Goal: Transaction & Acquisition: Purchase product/service

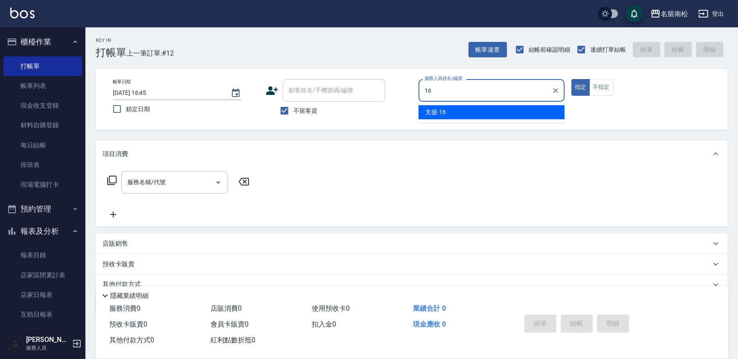
type input "支援-16"
type button "true"
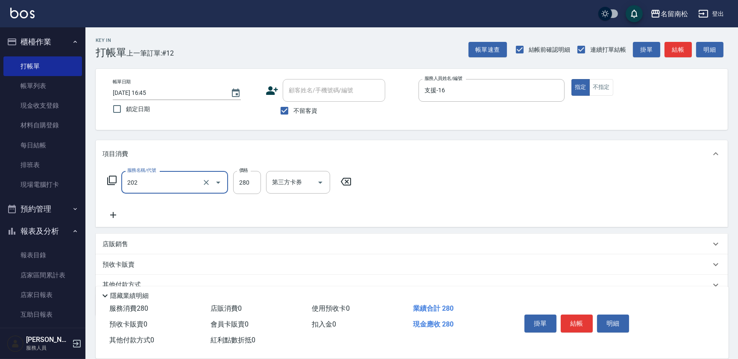
type input "洗髮[280](202)"
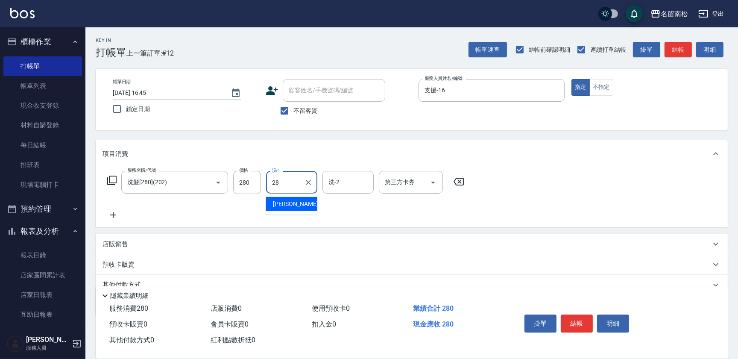
type input "[PERSON_NAME]-28"
click at [598, 87] on button "不指定" at bounding box center [601, 87] width 24 height 17
click at [578, 316] on button "結帳" at bounding box center [576, 323] width 32 height 18
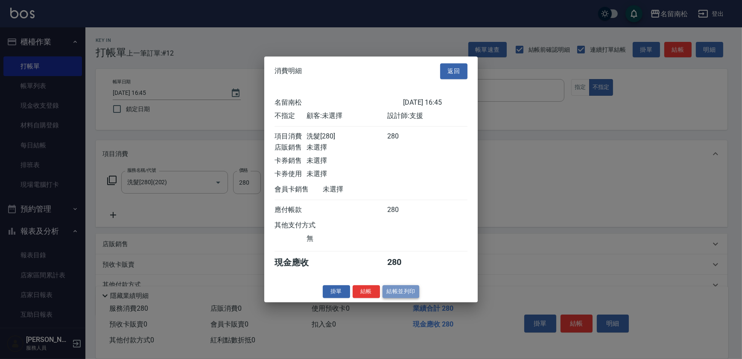
click at [399, 295] on button "結帳並列印" at bounding box center [400, 291] width 37 height 13
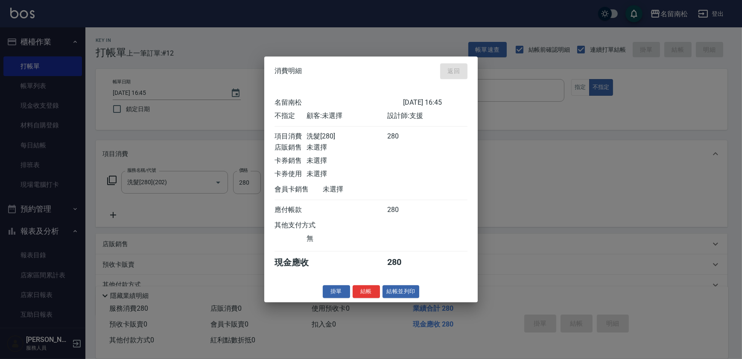
type input "[DATE] 18:16"
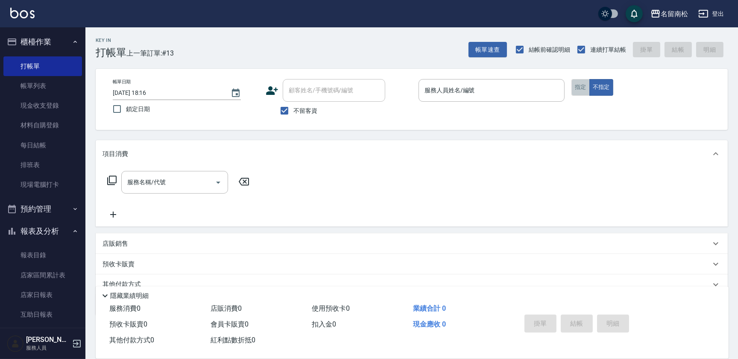
click at [571, 82] on button "指定" at bounding box center [580, 87] width 18 height 17
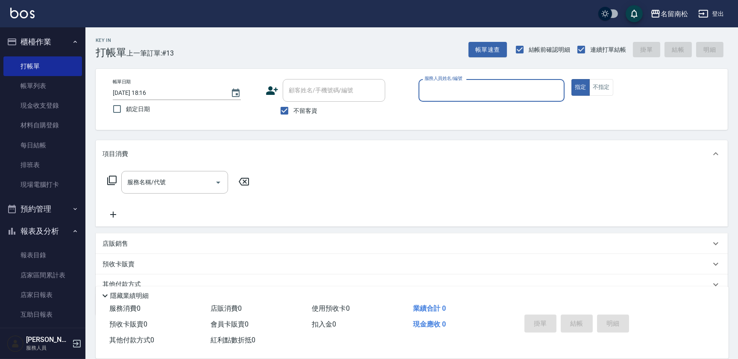
click at [519, 88] on input "服務人員姓名/編號" at bounding box center [491, 90] width 138 height 15
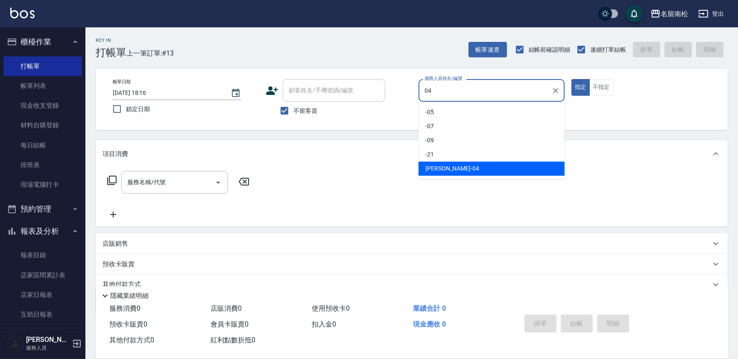
type input "[PERSON_NAME]04"
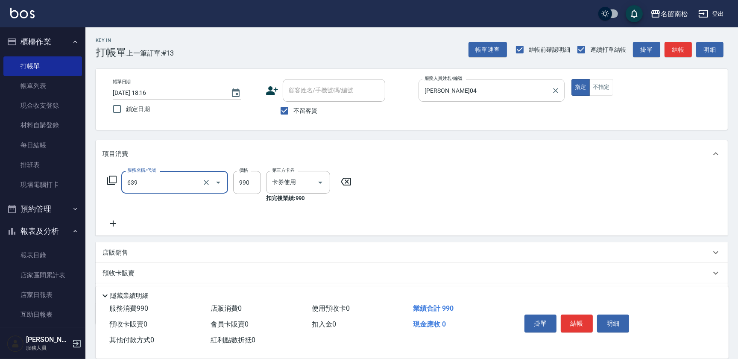
type input "(芙)蘆薈髮膜套卡(自材)(639)"
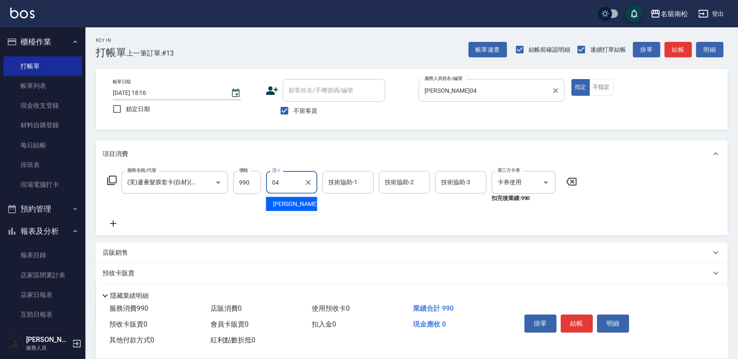
type input "[PERSON_NAME]04"
click at [579, 323] on button "結帳" at bounding box center [576, 323] width 32 height 18
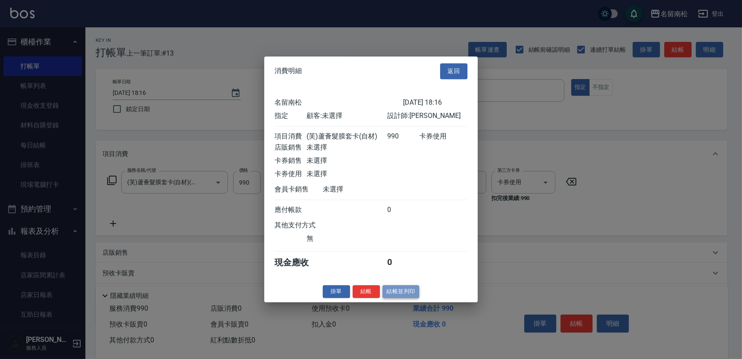
click at [395, 292] on button "結帳並列印" at bounding box center [400, 291] width 37 height 13
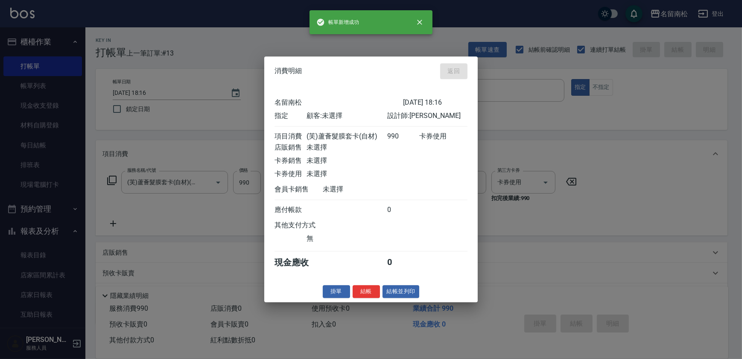
type input "[DATE] 18:26"
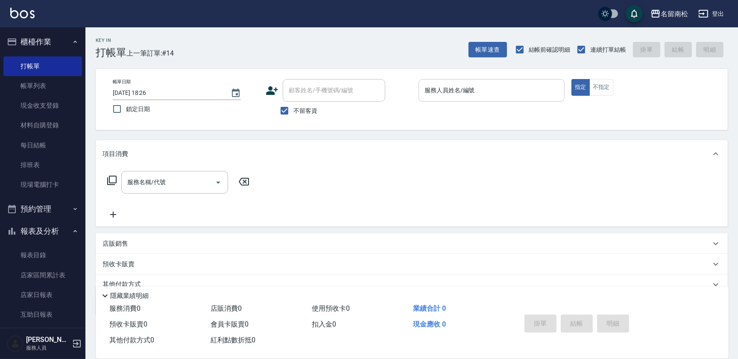
click at [529, 85] on input "服務人員姓名/編號" at bounding box center [491, 90] width 138 height 15
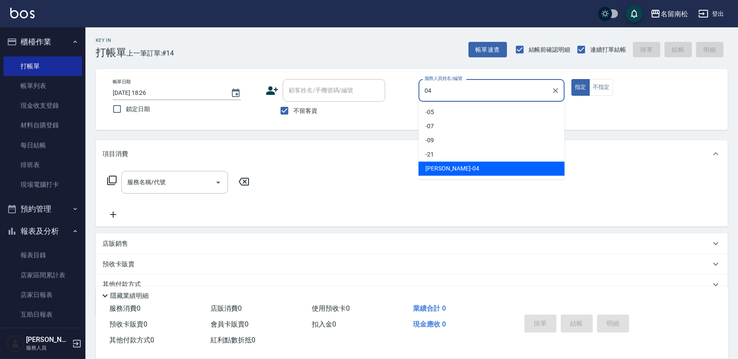
type input "[PERSON_NAME]04"
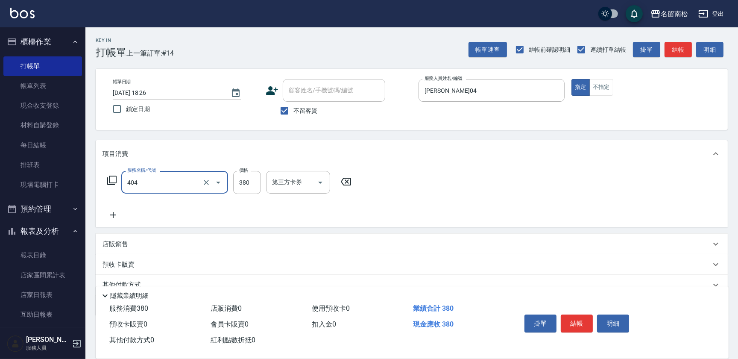
type input "剪髮(380)(404)"
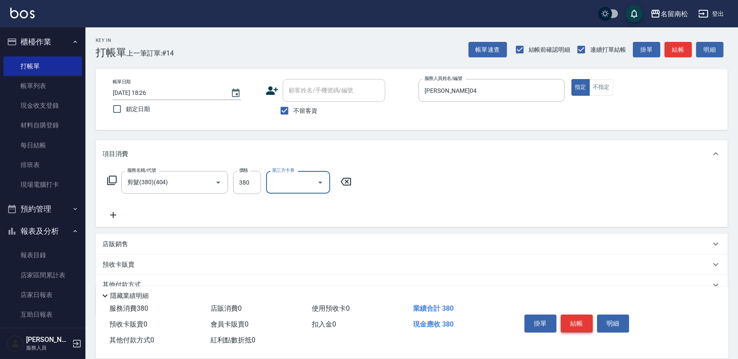
click at [576, 317] on button "結帳" at bounding box center [576, 323] width 32 height 18
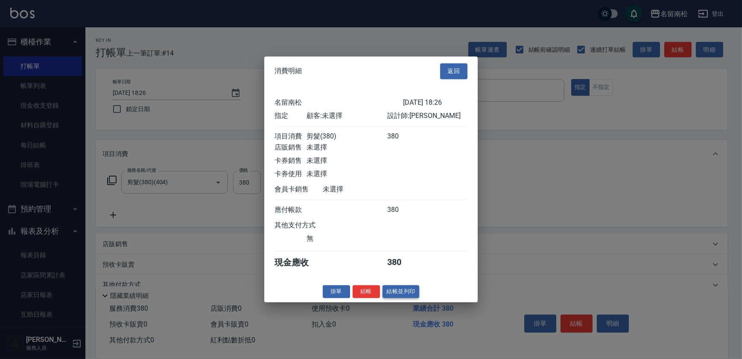
click at [405, 298] on button "結帳並列印" at bounding box center [400, 291] width 37 height 13
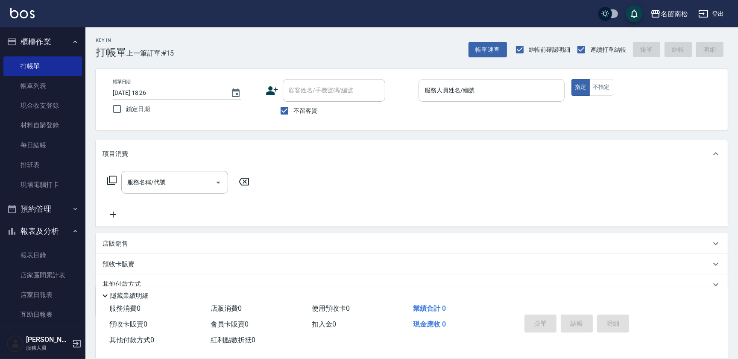
click at [479, 85] on input "服務人員姓名/編號" at bounding box center [491, 90] width 138 height 15
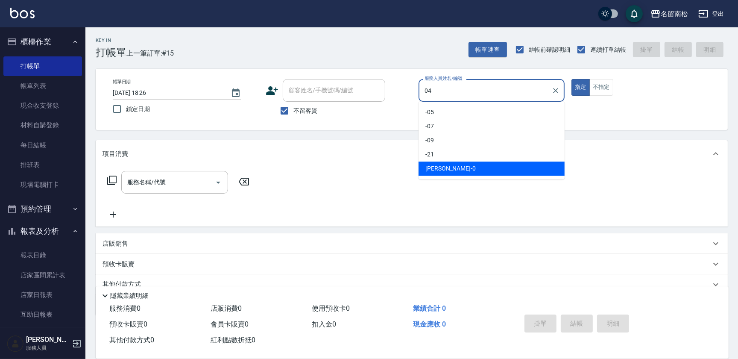
type input "[PERSON_NAME]04"
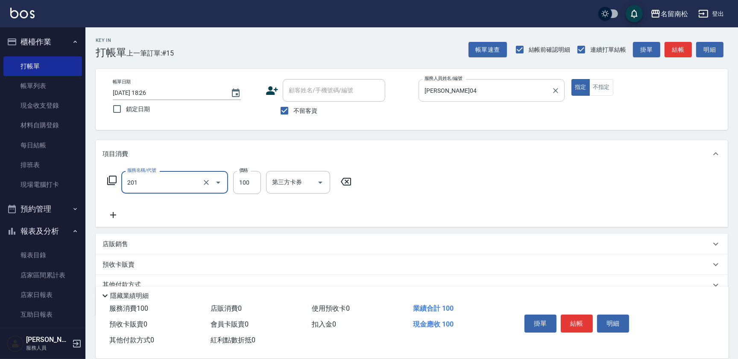
type input "洗髮[100](201)"
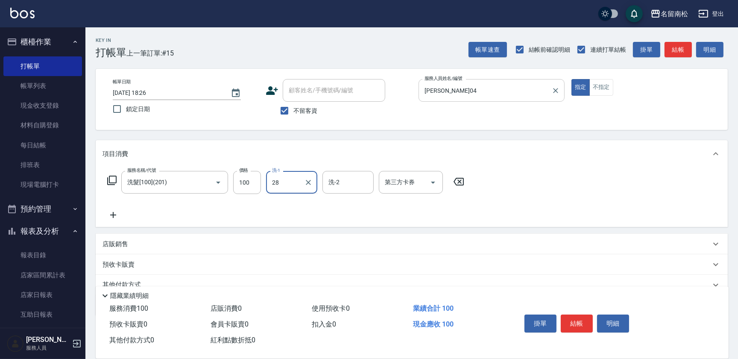
type input "[PERSON_NAME]-28"
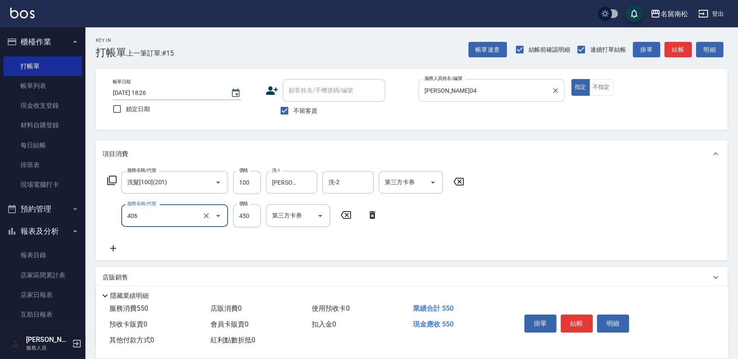
type input "剪髮(450)(406)"
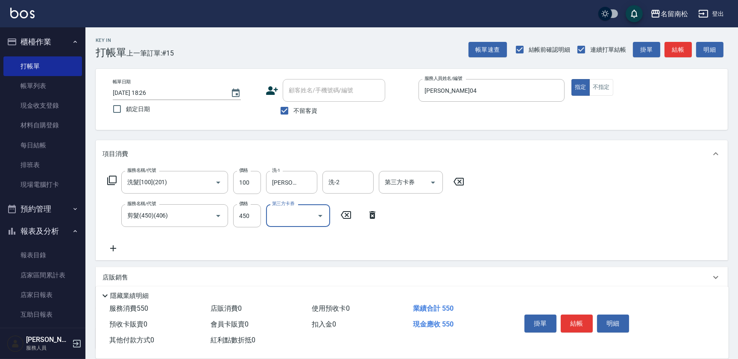
click at [303, 112] on span "不留客資" at bounding box center [305, 110] width 24 height 9
click at [293, 112] on input "不留客資" at bounding box center [284, 111] width 18 height 18
checkbox input "false"
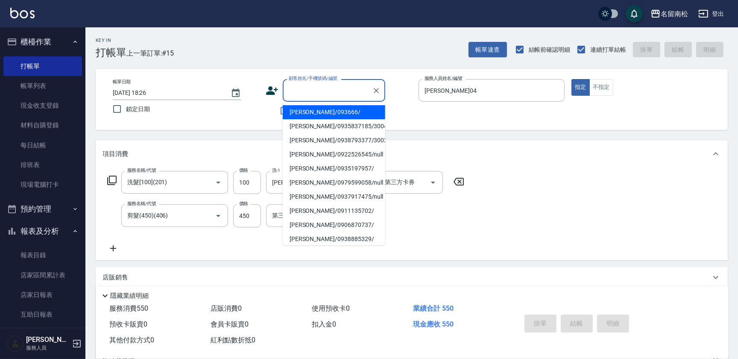
click at [321, 93] on input "顧客姓名/手機號碼/編號" at bounding box center [327, 90] width 82 height 15
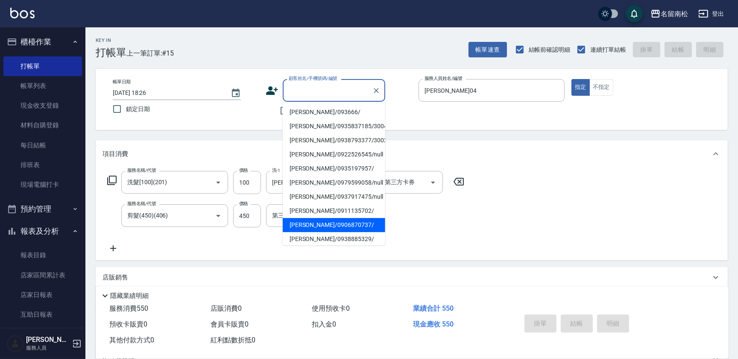
scroll to position [38, 0]
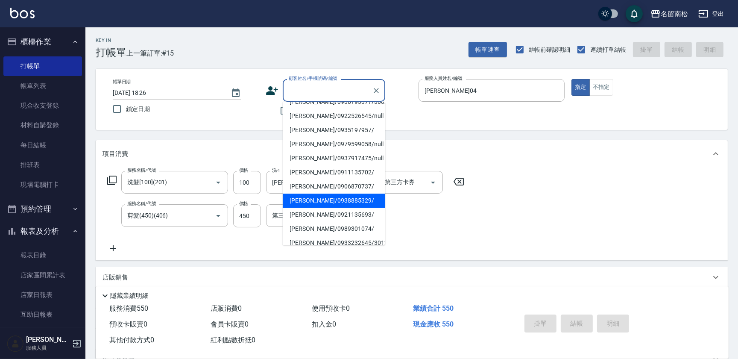
click at [314, 201] on li "[PERSON_NAME]/0938885329/" at bounding box center [334, 200] width 102 height 14
type input "[PERSON_NAME]/0938885329/"
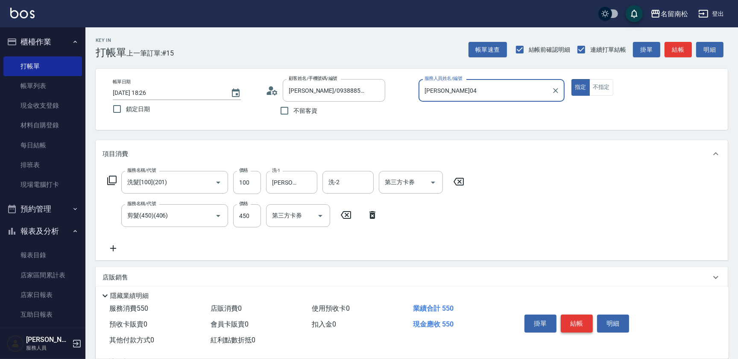
click at [572, 318] on button "結帳" at bounding box center [576, 323] width 32 height 18
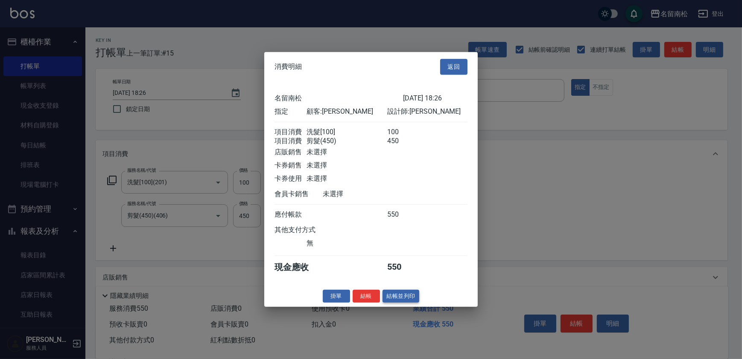
click at [413, 294] on button "結帳並列印" at bounding box center [400, 295] width 37 height 13
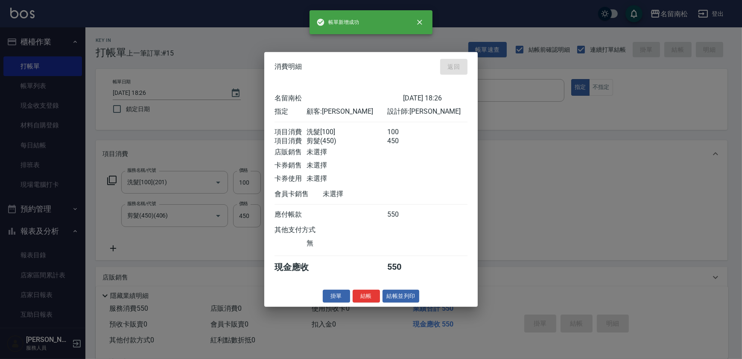
type input "[DATE] 18:27"
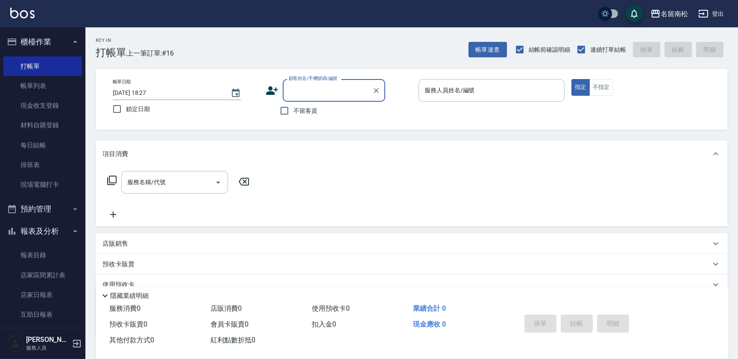
click at [336, 92] on div "顧客姓名/手機號碼/編號 顧客姓名/手機號碼/編號" at bounding box center [334, 90] width 102 height 23
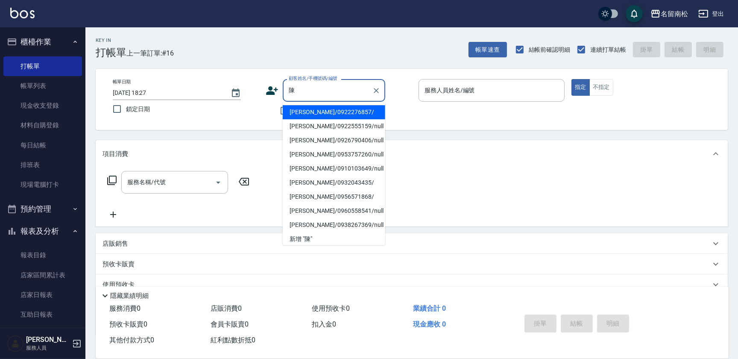
scroll to position [168, 0]
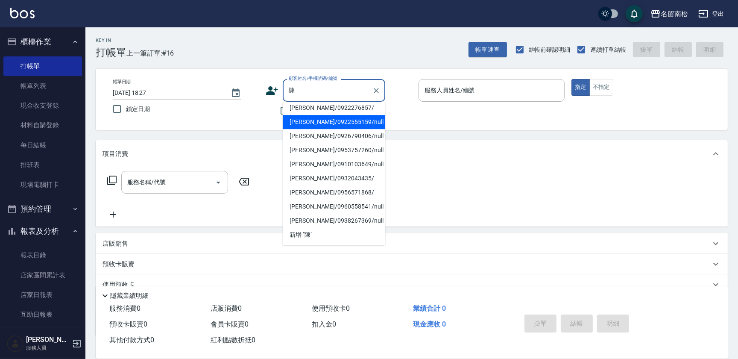
type input "陳"
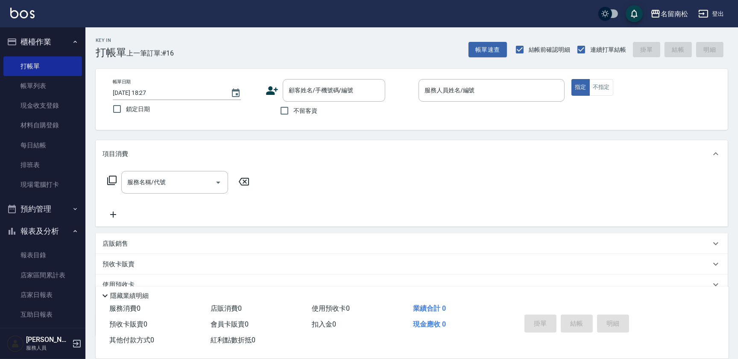
click at [262, 126] on div "帳單日期 [DATE] 18:27 鎖定日期 顧客姓名/手機號碼/編號 顧客姓名/手機號碼/編號 不留客資 服務人員姓名/編號 服務人員姓名/編號 指定 不指定" at bounding box center [412, 99] width 632 height 61
click at [289, 110] on input "不留客資" at bounding box center [284, 111] width 18 height 18
checkbox input "true"
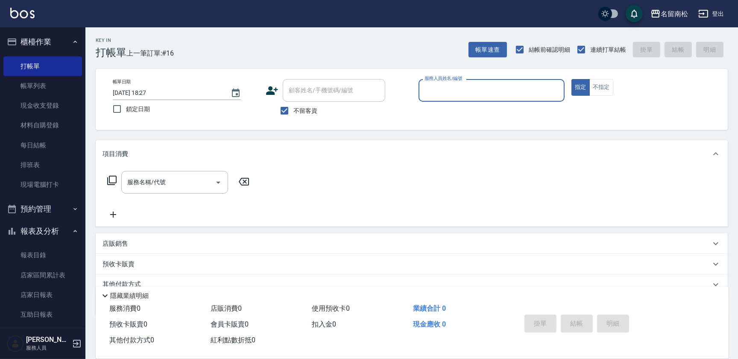
click at [487, 81] on div "服務人員姓名/編號" at bounding box center [491, 90] width 146 height 23
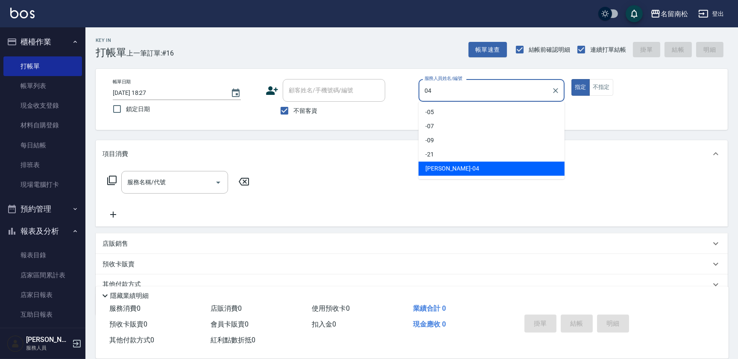
type input "[PERSON_NAME]04"
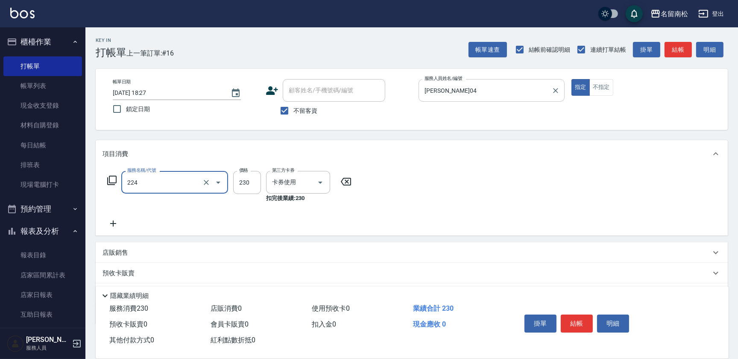
type input "洗髮(卡)230(224)"
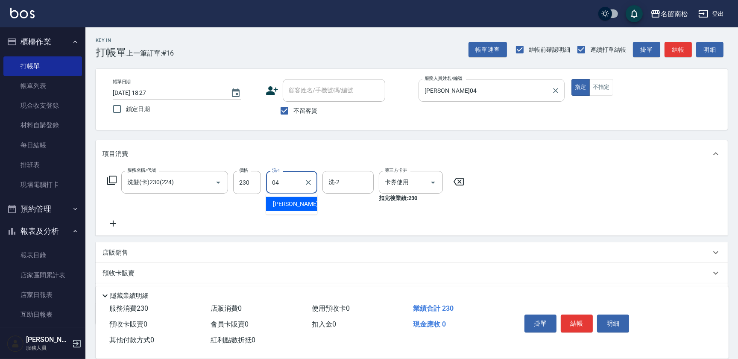
type input "[PERSON_NAME]04"
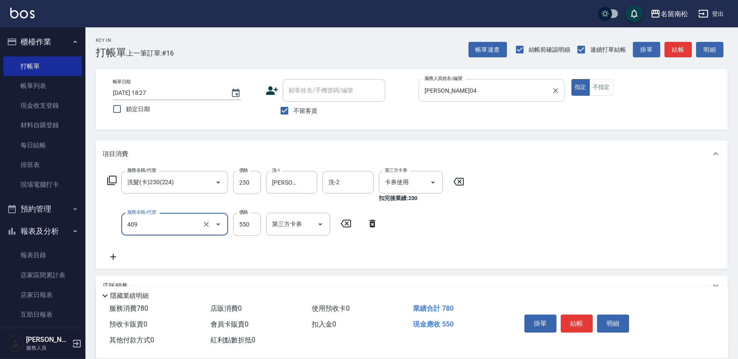
type input "剪髮(550)(409)"
click at [242, 227] on input "558" at bounding box center [247, 224] width 28 height 23
click at [253, 222] on input "58" at bounding box center [247, 224] width 28 height 23
type input "580"
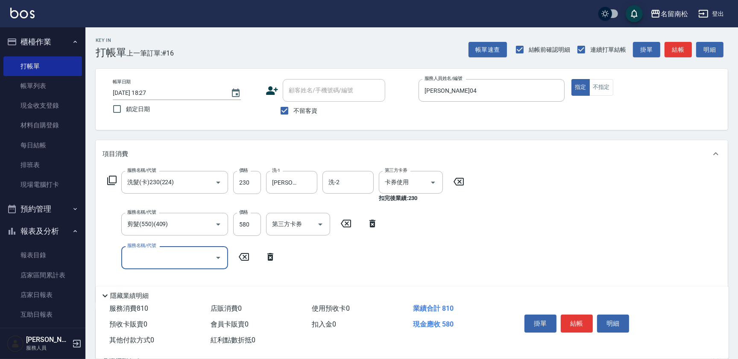
click at [172, 263] on input "服務名稱/代號" at bounding box center [168, 257] width 86 height 15
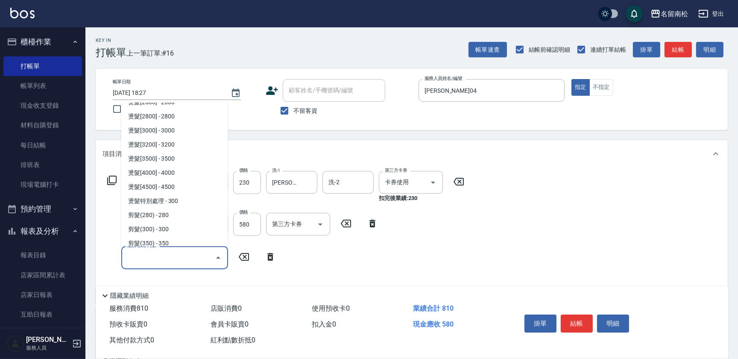
scroll to position [504, 0]
click at [172, 193] on span "燙髮特別處理 - 300" at bounding box center [174, 200] width 107 height 14
type input "燙髮特別處理(324)"
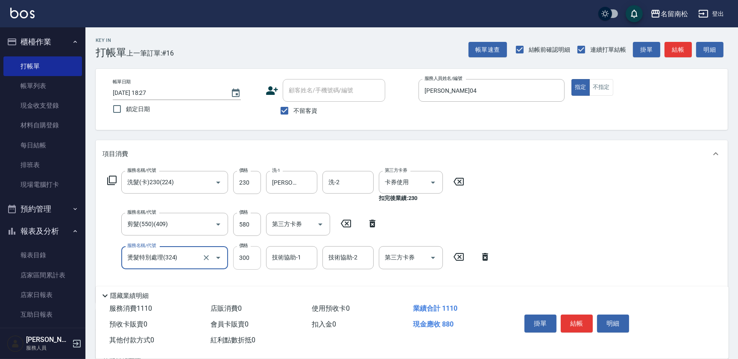
click at [254, 263] on input "300" at bounding box center [247, 257] width 28 height 23
type input "1800"
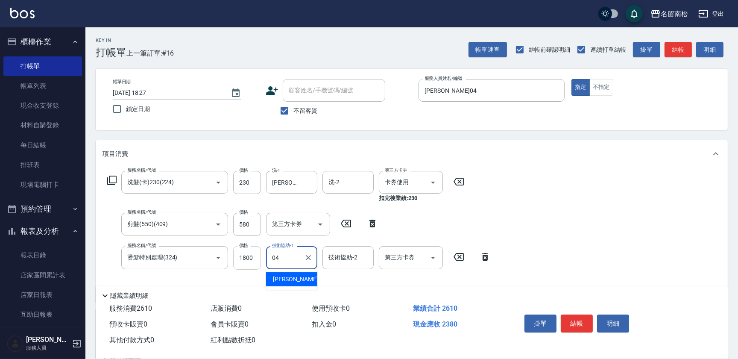
type input "[PERSON_NAME]04"
click at [566, 324] on button "結帳" at bounding box center [576, 323] width 32 height 18
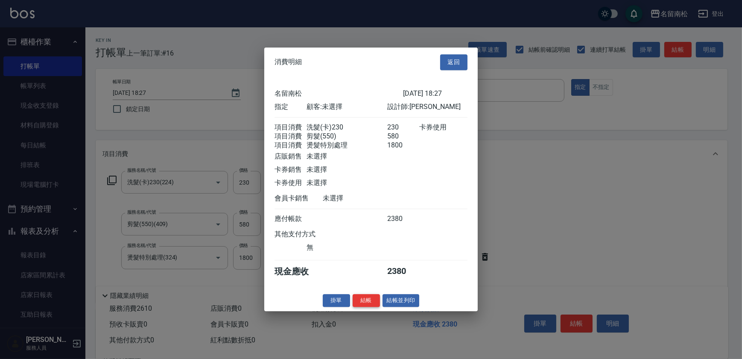
click at [363, 305] on button "結帳" at bounding box center [366, 300] width 27 height 13
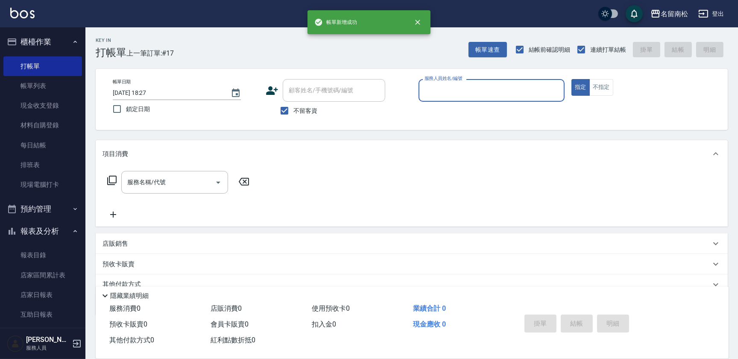
click at [470, 92] on input "服務人員姓名/編號" at bounding box center [491, 90] width 138 height 15
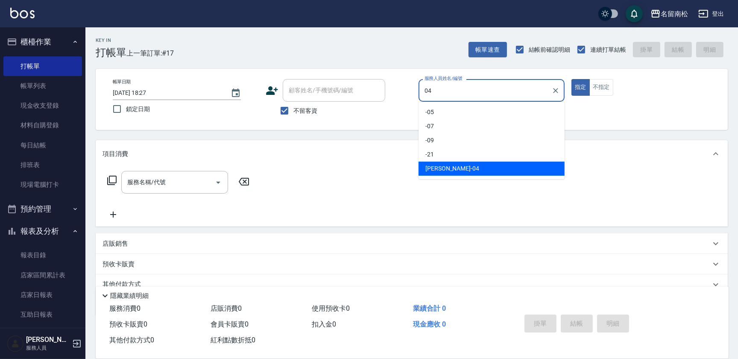
type input "[PERSON_NAME]04"
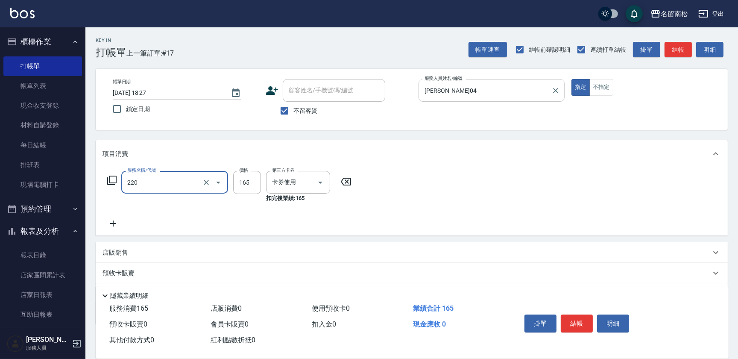
type input "洗髮卡券(165)(220)"
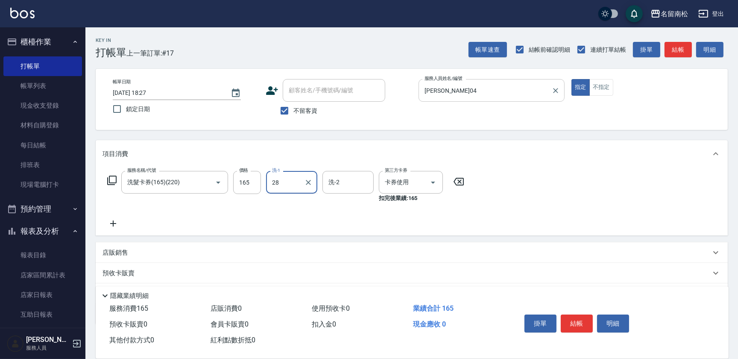
type input "[PERSON_NAME]-28"
click at [572, 324] on button "結帳" at bounding box center [576, 323] width 32 height 18
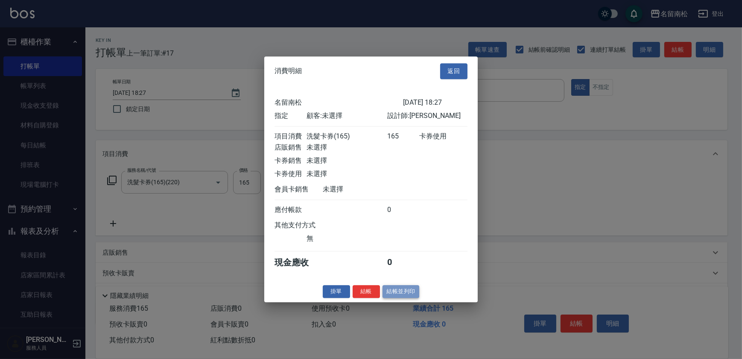
click at [405, 296] on button "結帳並列印" at bounding box center [400, 291] width 37 height 13
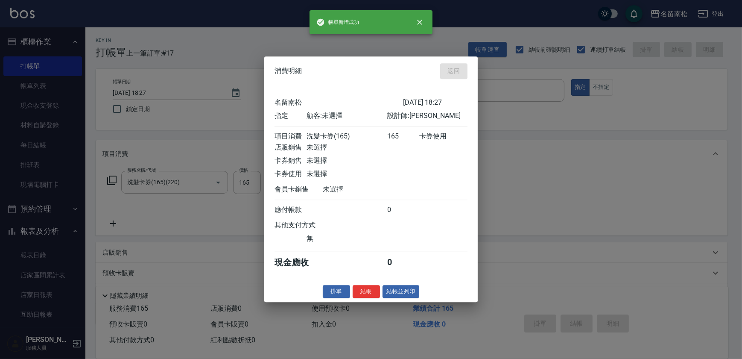
type input "[DATE] 18:28"
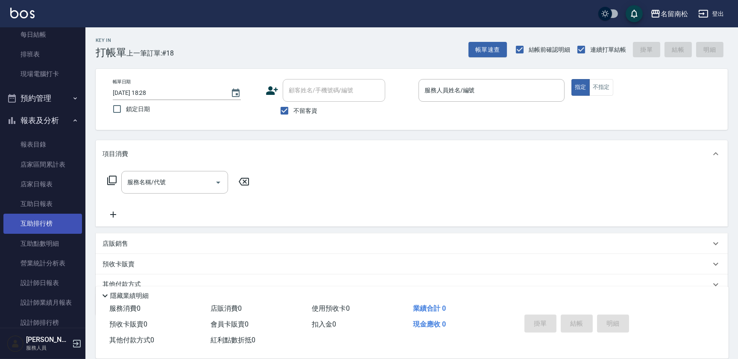
scroll to position [116, 0]
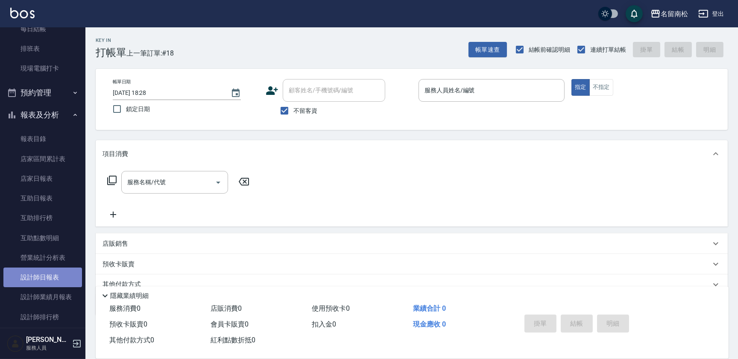
click at [52, 283] on link "設計師日報表" at bounding box center [42, 277] width 79 height 20
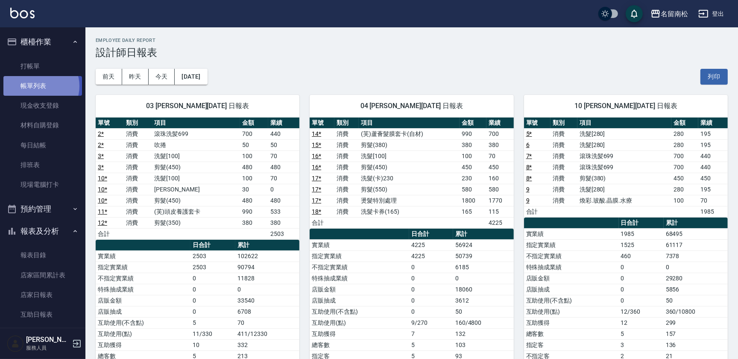
click at [40, 86] on link "帳單列表" at bounding box center [42, 86] width 79 height 20
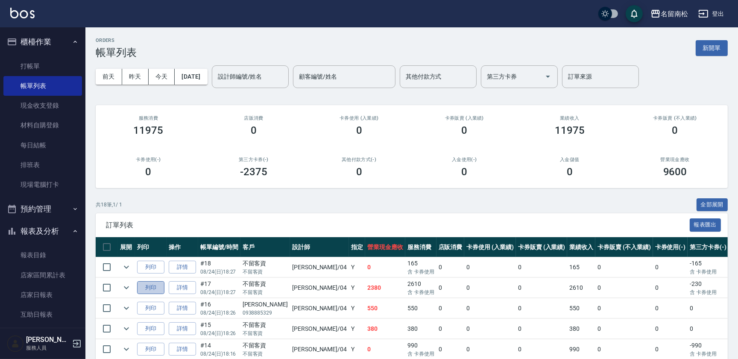
click at [155, 288] on button "列印" at bounding box center [150, 287] width 27 height 13
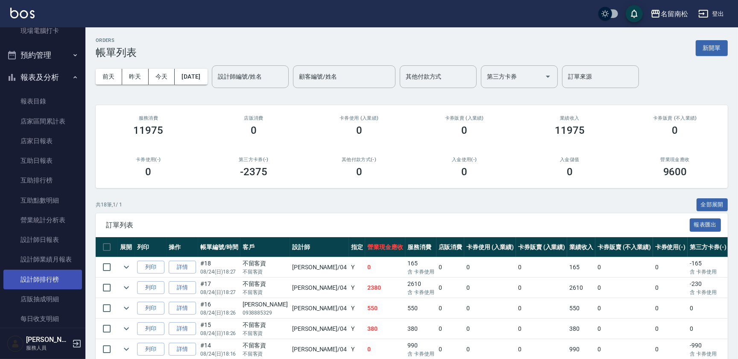
scroll to position [155, 0]
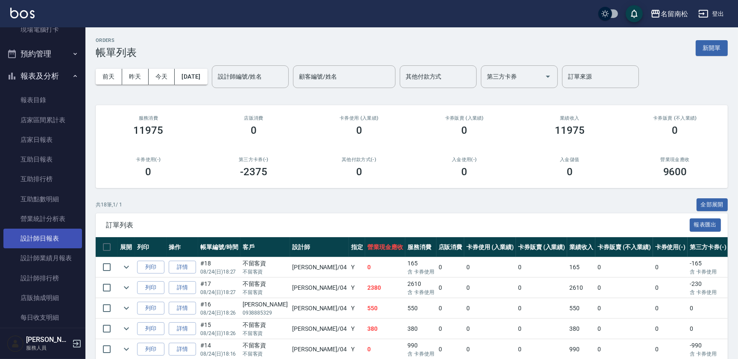
click at [61, 236] on link "設計師日報表" at bounding box center [42, 238] width 79 height 20
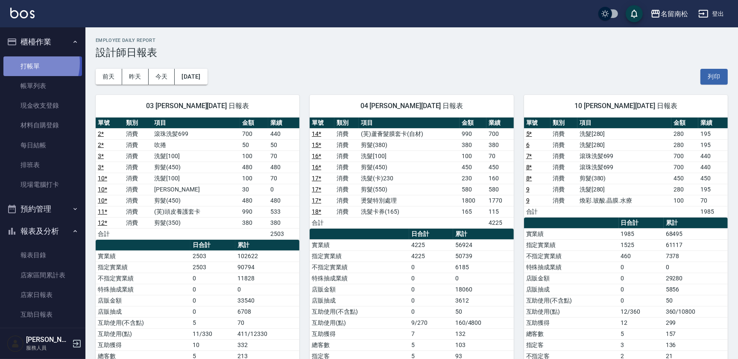
click at [26, 63] on link "打帳單" at bounding box center [42, 66] width 79 height 20
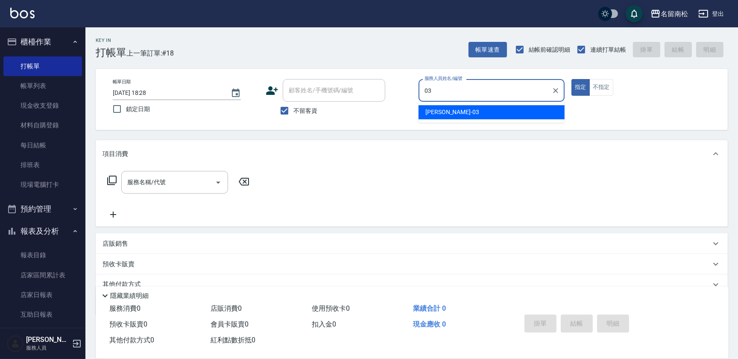
type input "[PERSON_NAME]-03"
type button "true"
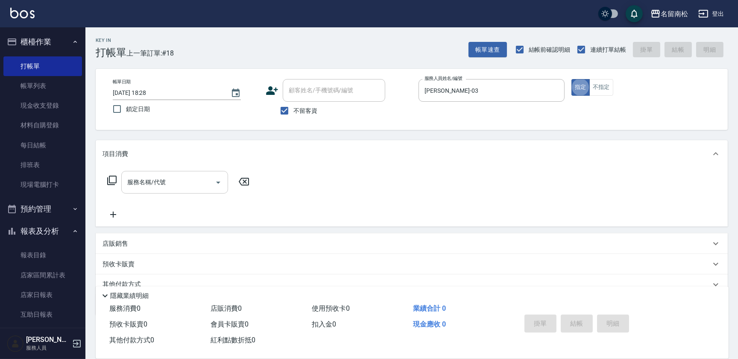
click at [158, 176] on input "服務名稱/代號" at bounding box center [168, 182] width 86 height 15
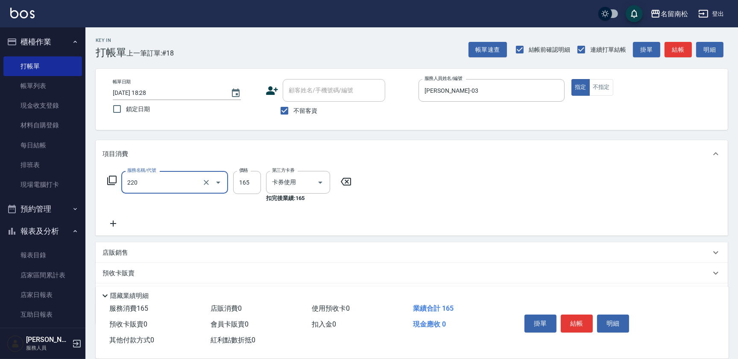
type input "洗髮卡券(165)(220)"
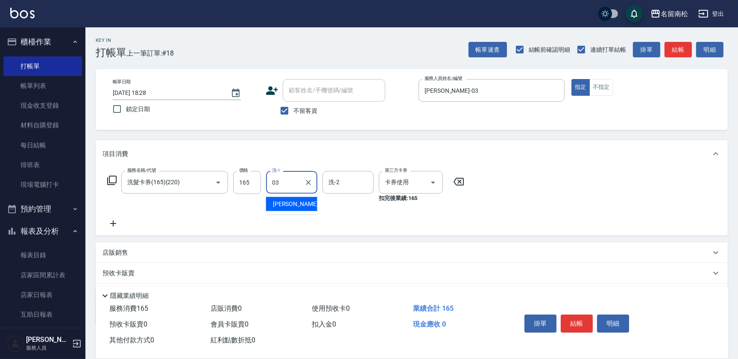
type input "[PERSON_NAME]-03"
click at [118, 224] on icon at bounding box center [112, 223] width 21 height 10
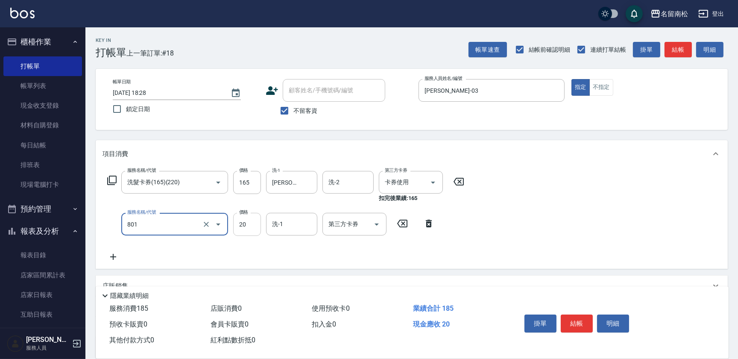
type input "潤絲(801)"
click at [242, 218] on input "330" at bounding box center [247, 224] width 28 height 23
type input "30"
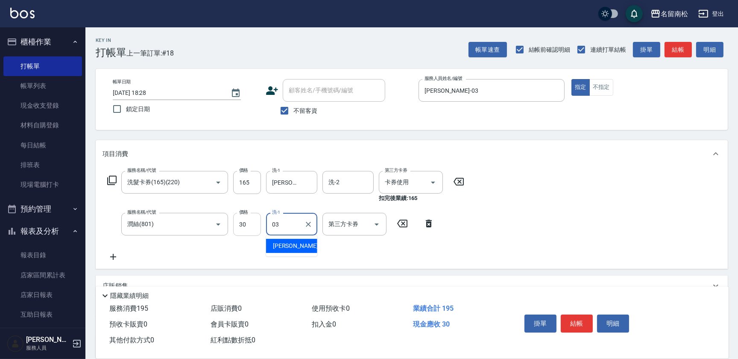
type input "[PERSON_NAME]-03"
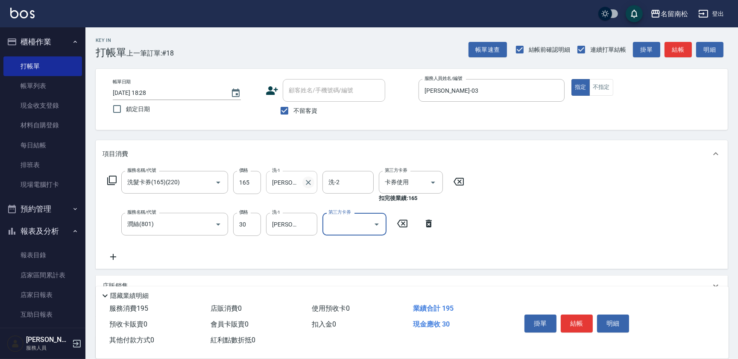
click at [307, 182] on icon "Clear" at bounding box center [308, 182] width 9 height 9
type input "[PERSON_NAME]-28"
drag, startPoint x: 310, startPoint y: 217, endPoint x: 306, endPoint y: 235, distance: 17.8
click at [306, 235] on div at bounding box center [307, 224] width 11 height 23
click at [304, 224] on icon "Clear" at bounding box center [308, 224] width 9 height 9
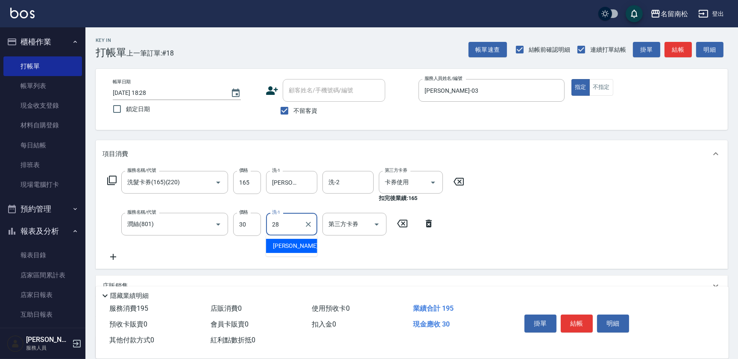
type input "[PERSON_NAME]-28"
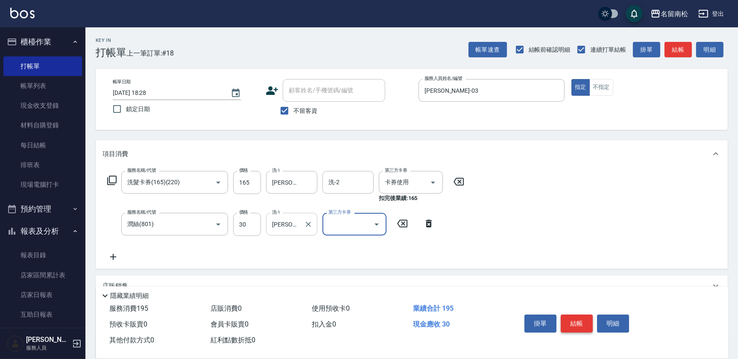
click at [574, 315] on button "結帳" at bounding box center [576, 323] width 32 height 18
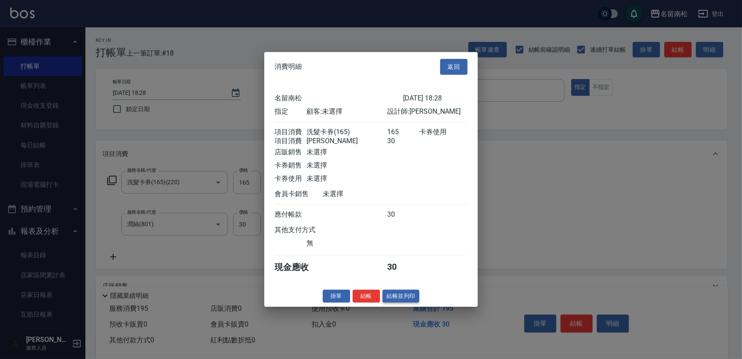
click at [403, 299] on button "結帳並列印" at bounding box center [400, 295] width 37 height 13
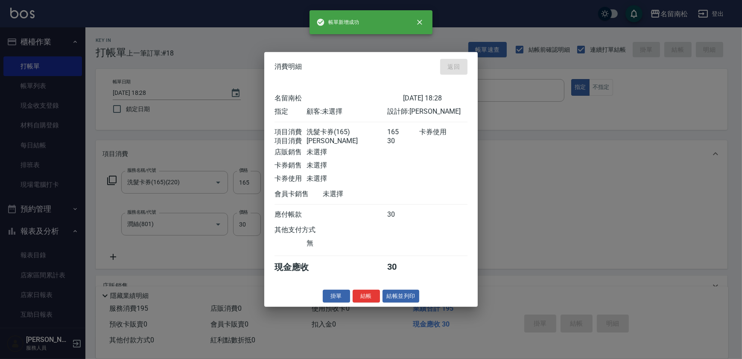
type input "[DATE] 18:33"
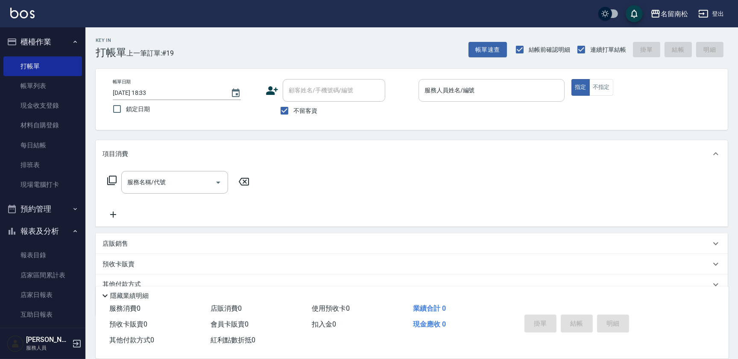
click at [527, 87] on input "服務人員姓名/編號" at bounding box center [491, 90] width 138 height 15
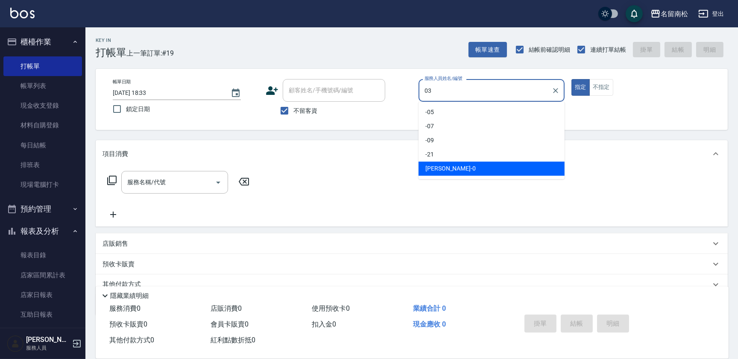
type input "[PERSON_NAME]-03"
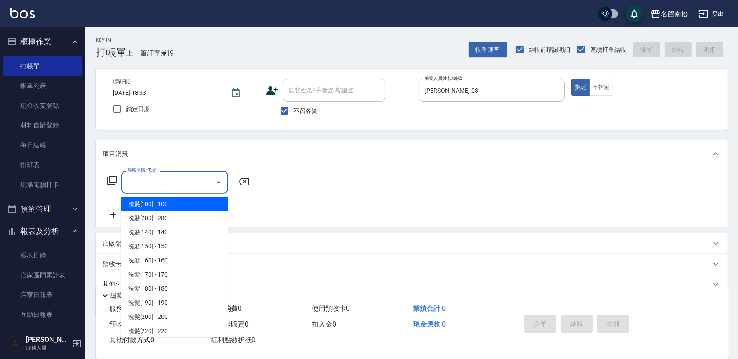
click at [158, 189] on input "服務名稱/代號" at bounding box center [168, 182] width 86 height 15
type input "洗髮卡券(165)(220)"
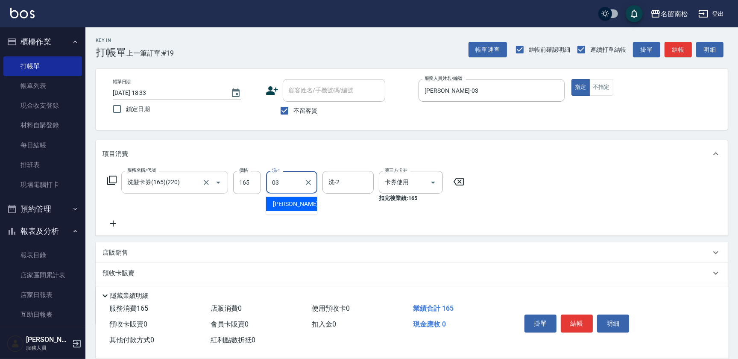
type input "[PERSON_NAME]-03"
click at [584, 318] on button "結帳" at bounding box center [576, 323] width 32 height 18
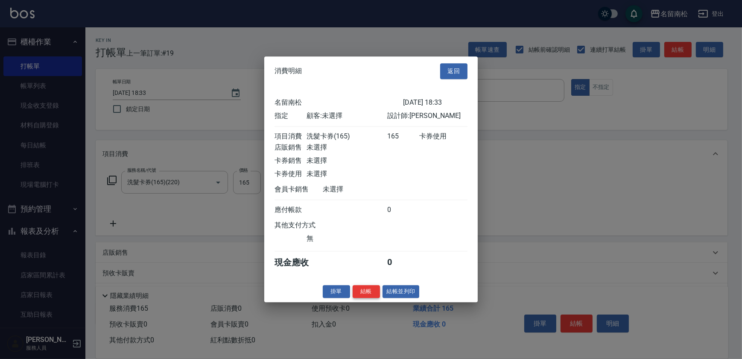
click at [369, 295] on button "結帳" at bounding box center [366, 291] width 27 height 13
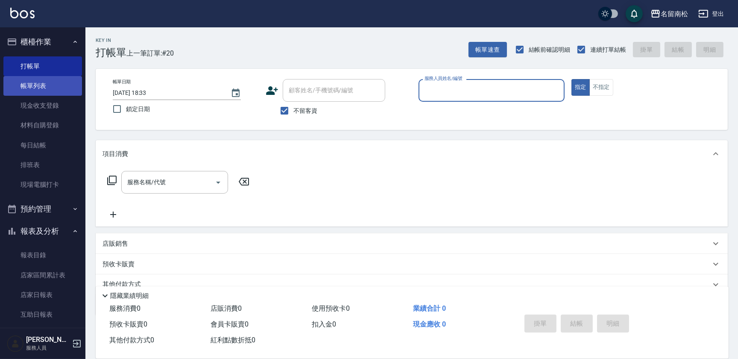
click at [30, 83] on link "帳單列表" at bounding box center [42, 86] width 79 height 20
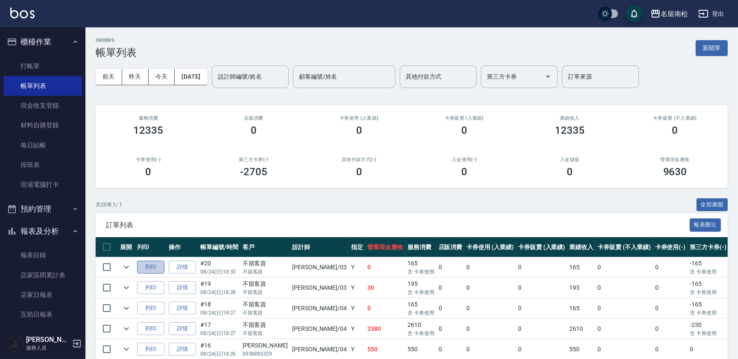
click at [154, 269] on button "列印" at bounding box center [150, 266] width 27 height 13
click at [183, 329] on link "詳情" at bounding box center [182, 328] width 27 height 13
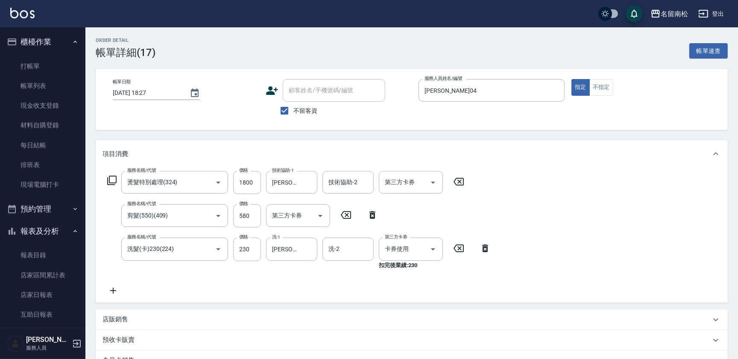
type input "[DATE] 18:27"
checkbox input "true"
type input "[PERSON_NAME]04"
type input "燙髮特別處理(324)"
type input "剪髮(550)(409)"
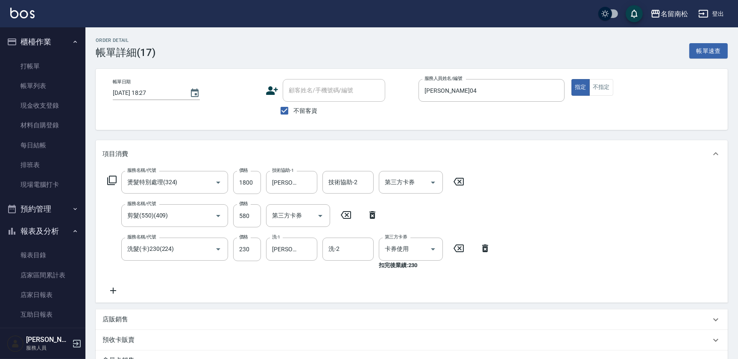
type input "洗髮(卡)230(224)"
click at [38, 64] on link "打帳單" at bounding box center [42, 66] width 79 height 20
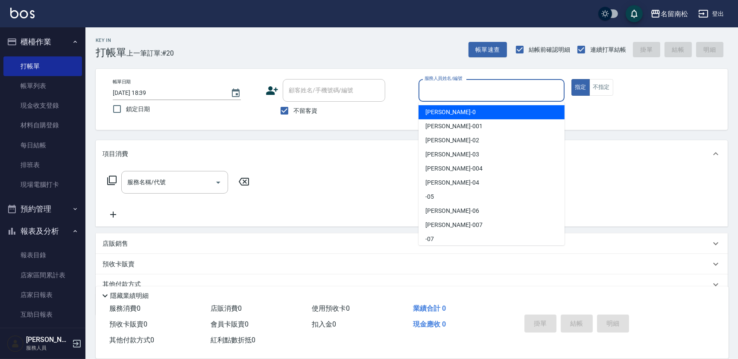
click at [454, 90] on input "服務人員姓名/編號" at bounding box center [491, 90] width 138 height 15
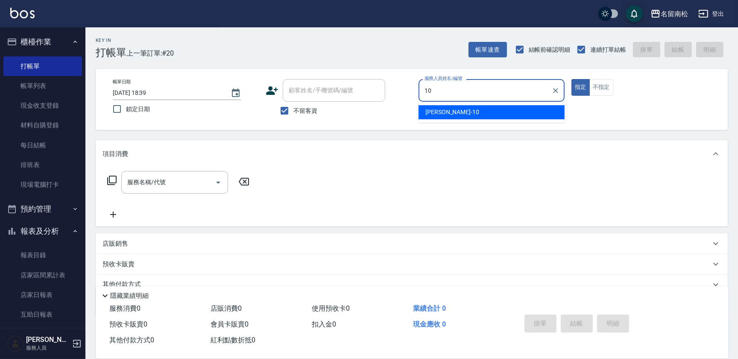
click at [455, 112] on div "[PERSON_NAME]-10" at bounding box center [491, 112] width 146 height 14
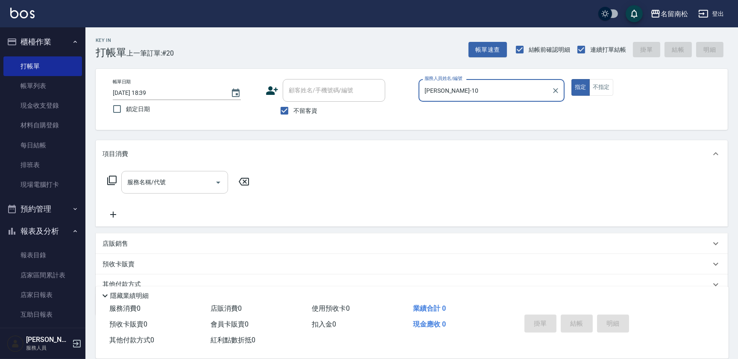
type input "[PERSON_NAME]-10"
click at [192, 178] on input "服務名稱/代號" at bounding box center [168, 182] width 86 height 15
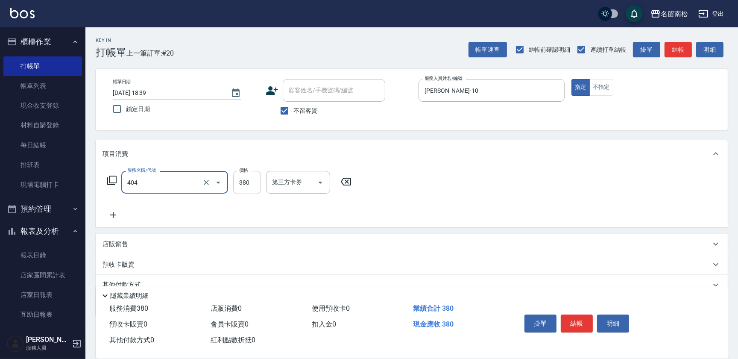
type input "剪髮(380)(404)"
click at [249, 184] on input "380" at bounding box center [247, 182] width 28 height 23
click at [235, 177] on input "0" at bounding box center [247, 182] width 28 height 23
type input "450"
click at [117, 210] on icon at bounding box center [112, 215] width 21 height 10
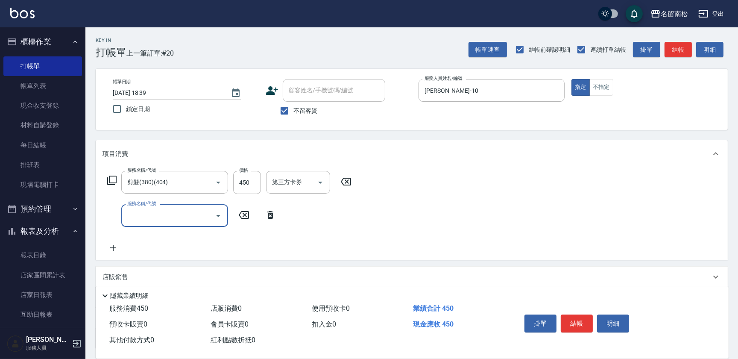
click at [140, 222] on input "服務名稱/代號" at bounding box center [168, 215] width 86 height 15
type input "潤絲(801)"
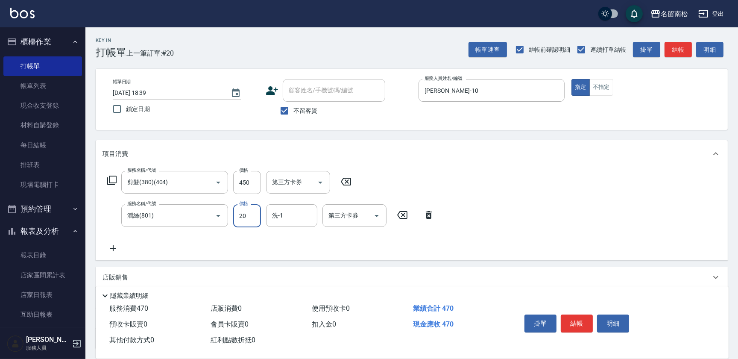
click at [255, 215] on input "20" at bounding box center [247, 215] width 28 height 23
click at [242, 214] on input "330" at bounding box center [247, 215] width 28 height 23
type input "30"
drag, startPoint x: 112, startPoint y: 242, endPoint x: 148, endPoint y: 245, distance: 36.0
click at [113, 242] on div "服務名稱/代號 剪髮(380)(404) 服務名稱/代號 價格 450 價格 第三方卡券 第三方卡券 服務名稱/代號 潤絲(801) 服務名稱/代號 價格 3…" at bounding box center [270, 212] width 337 height 82
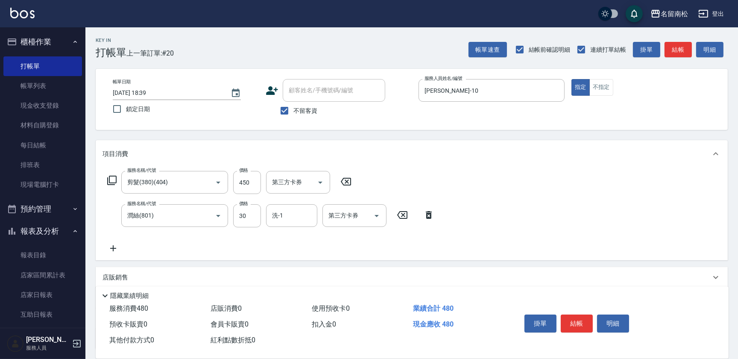
click at [113, 243] on icon at bounding box center [112, 248] width 21 height 10
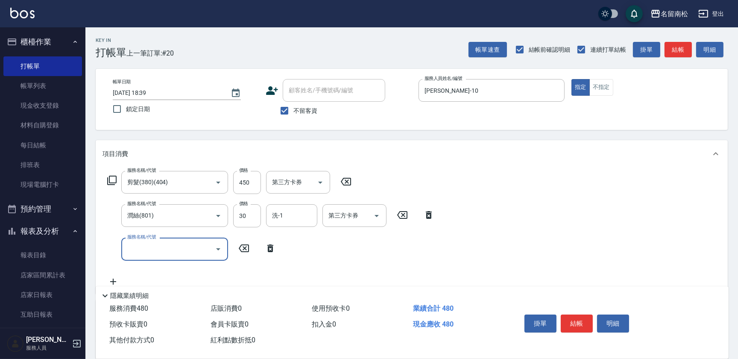
click at [138, 244] on input "服務名稱/代號" at bounding box center [168, 248] width 86 height 15
type input "滾珠洗髪699(214)"
click at [284, 247] on input "洗-1" at bounding box center [292, 248] width 44 height 15
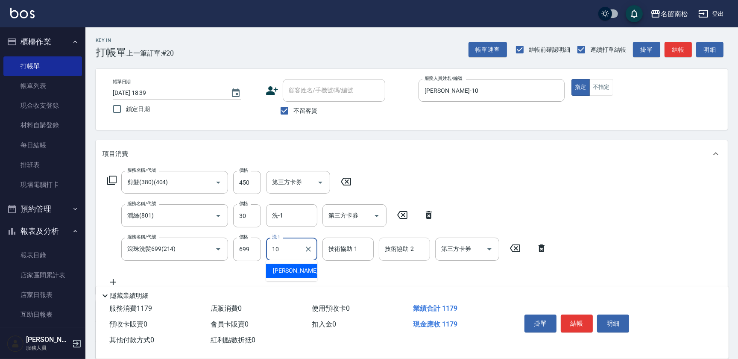
type input "10"
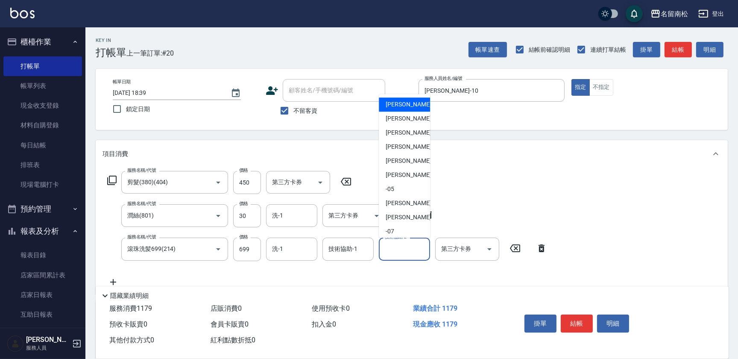
click at [416, 250] on input "技術協助-2" at bounding box center [404, 248] width 44 height 15
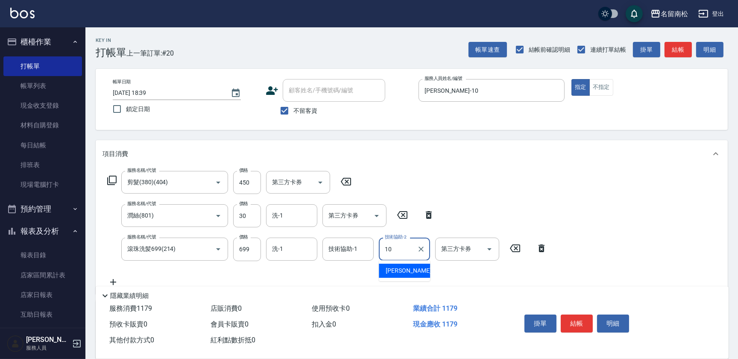
click at [392, 274] on span "[PERSON_NAME]-10" at bounding box center [412, 270] width 54 height 9
type input "[PERSON_NAME]-10"
click at [282, 247] on input "洗-1" at bounding box center [292, 248] width 44 height 15
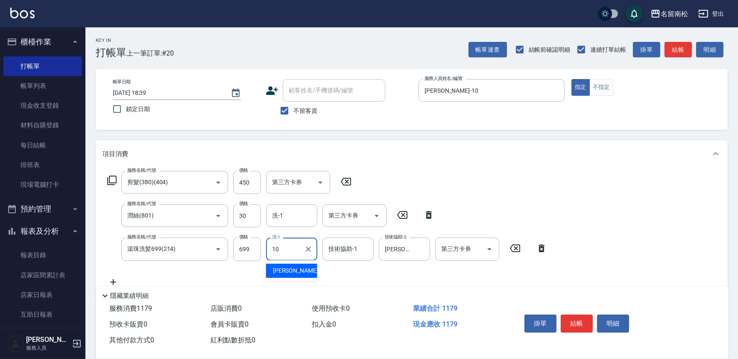
click at [275, 272] on span "[PERSON_NAME]-10" at bounding box center [300, 270] width 54 height 9
type input "[PERSON_NAME]-10"
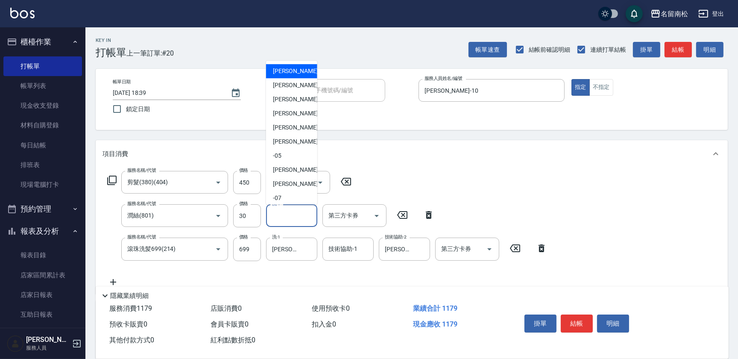
click at [303, 212] on input "洗-1" at bounding box center [292, 215] width 44 height 15
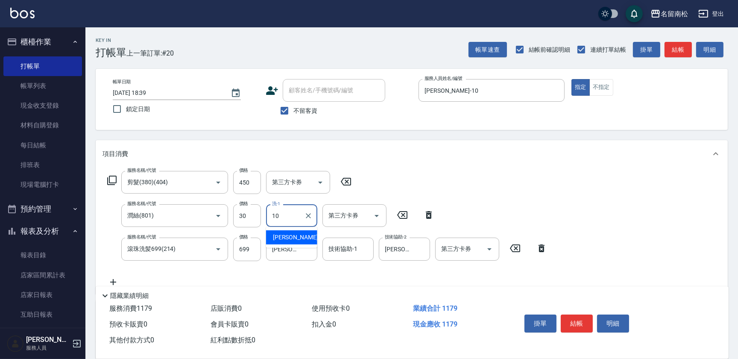
click at [301, 236] on div "[PERSON_NAME]-10" at bounding box center [291, 237] width 51 height 14
type input "[PERSON_NAME]-10"
click at [582, 325] on button "結帳" at bounding box center [576, 323] width 32 height 18
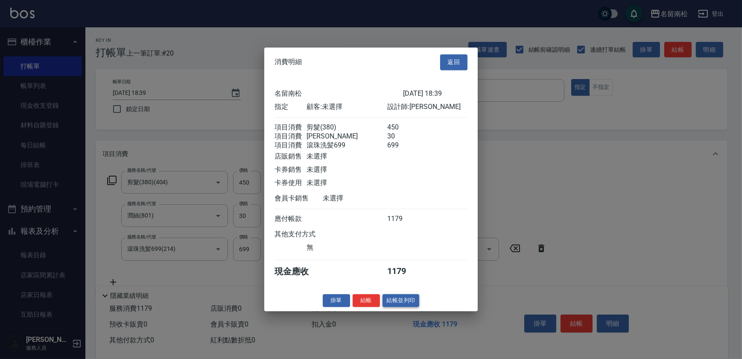
click at [397, 307] on button "結帳並列印" at bounding box center [400, 300] width 37 height 13
